Goal: Browse casually: Explore the website without a specific task or goal

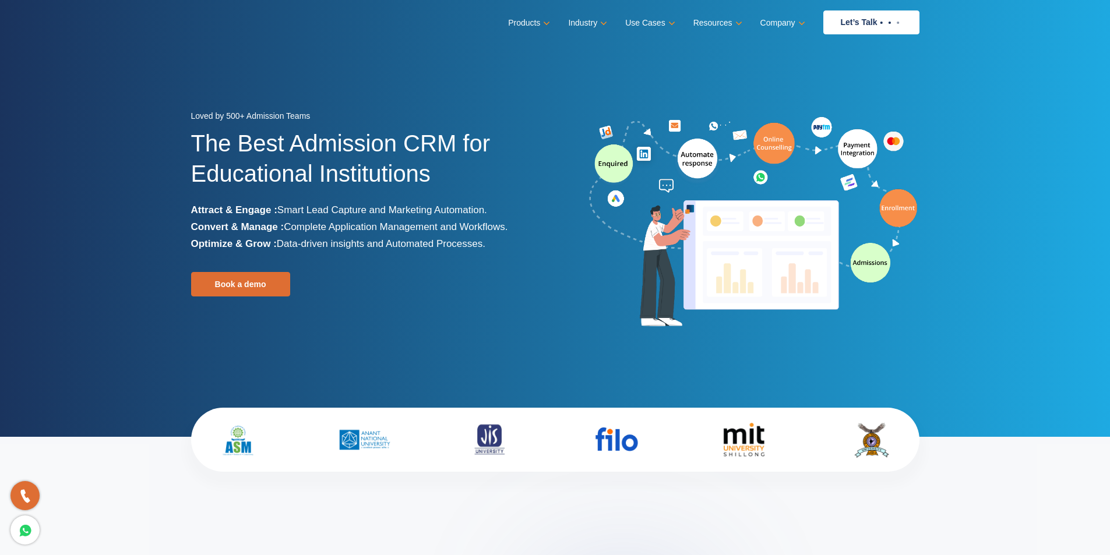
click at [152, 62] on section "Loved by 500+ Admission Teams The Best Admission CRM for Educational Institutio…" at bounding box center [555, 218] width 1110 height 437
click at [161, 98] on section "Loved by 500+ Admission Teams The Best Admission CRM for Educational Institutio…" at bounding box center [555, 218] width 1110 height 437
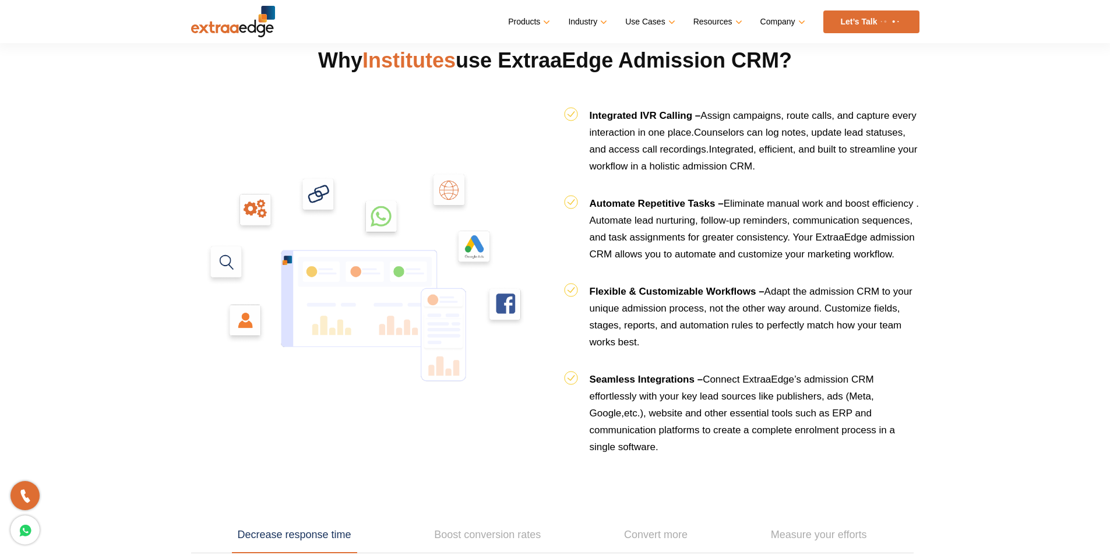
scroll to position [1340, 0]
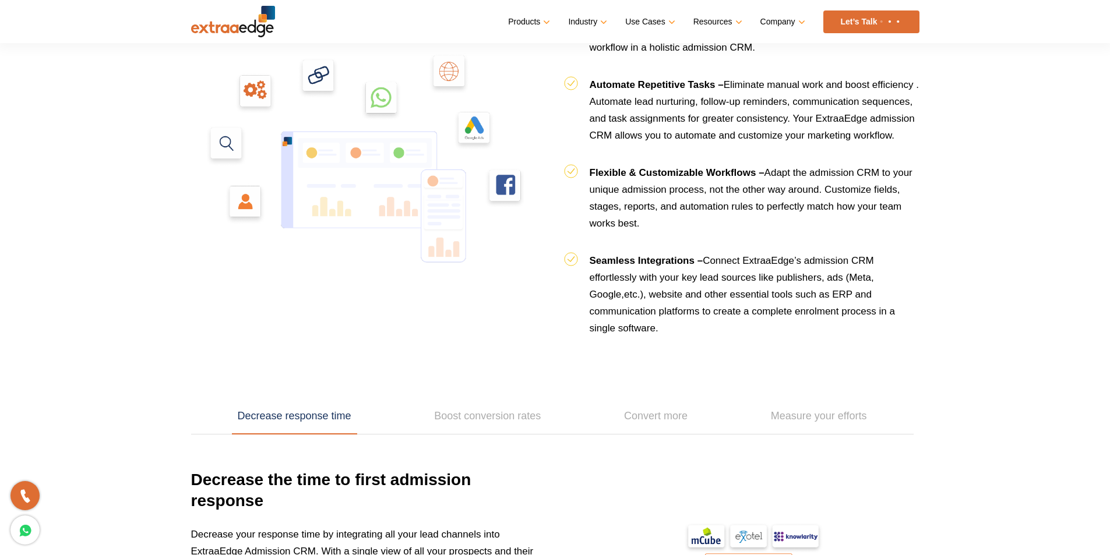
click at [228, 24] on img at bounding box center [233, 21] width 84 height 31
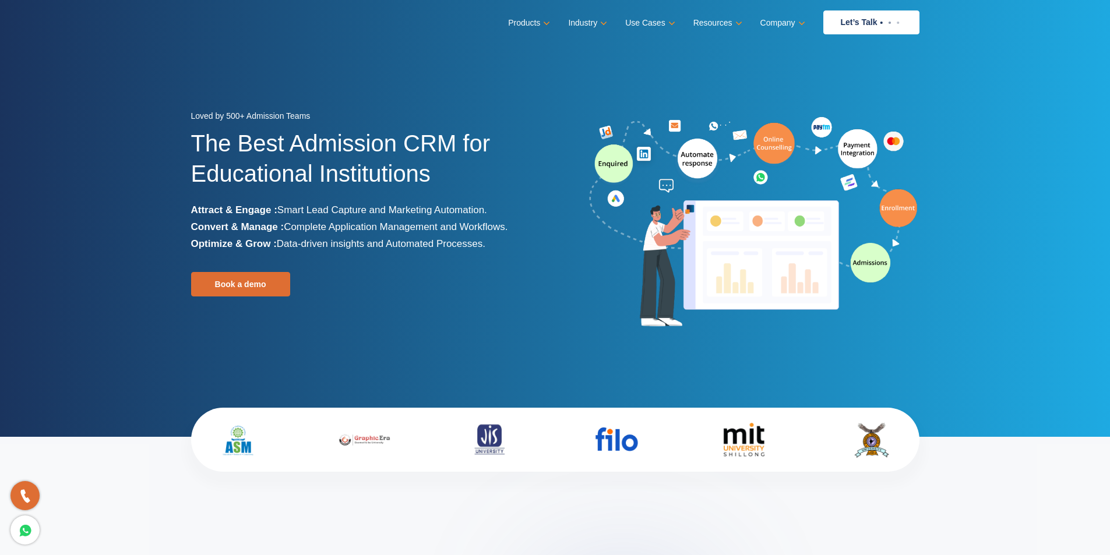
click at [198, 34] on nav "Menu Close Products Education CRM Streamline your entire admissions process on …" at bounding box center [555, 22] width 728 height 45
click at [188, 48] on section "Loved by 500+ Admission Teams The Best Admission CRM for Educational Institutio…" at bounding box center [555, 218] width 1110 height 437
